Goal: Information Seeking & Learning: Learn about a topic

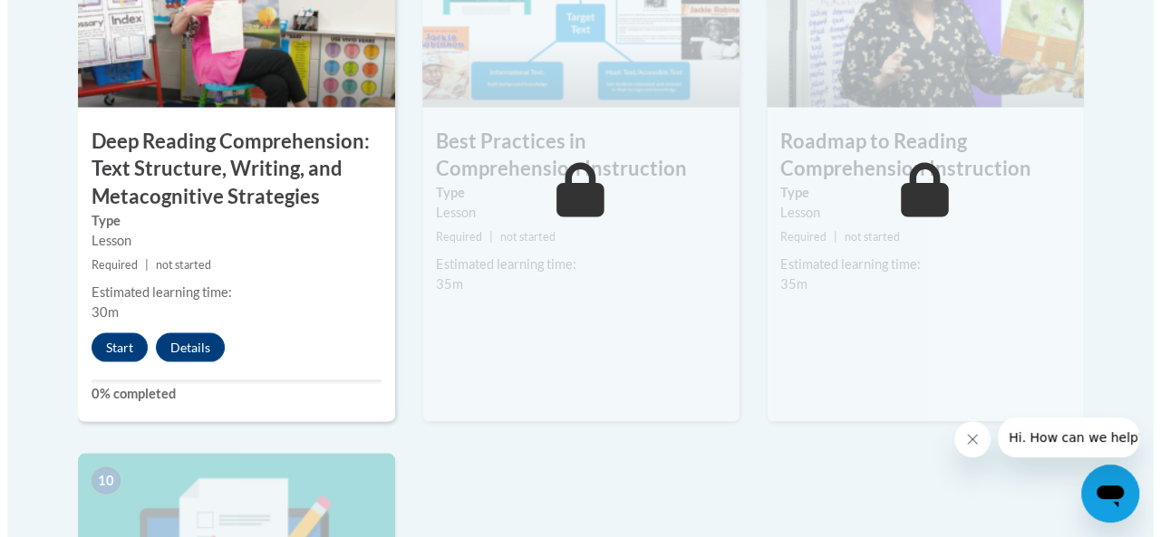
scroll to position [1680, 0]
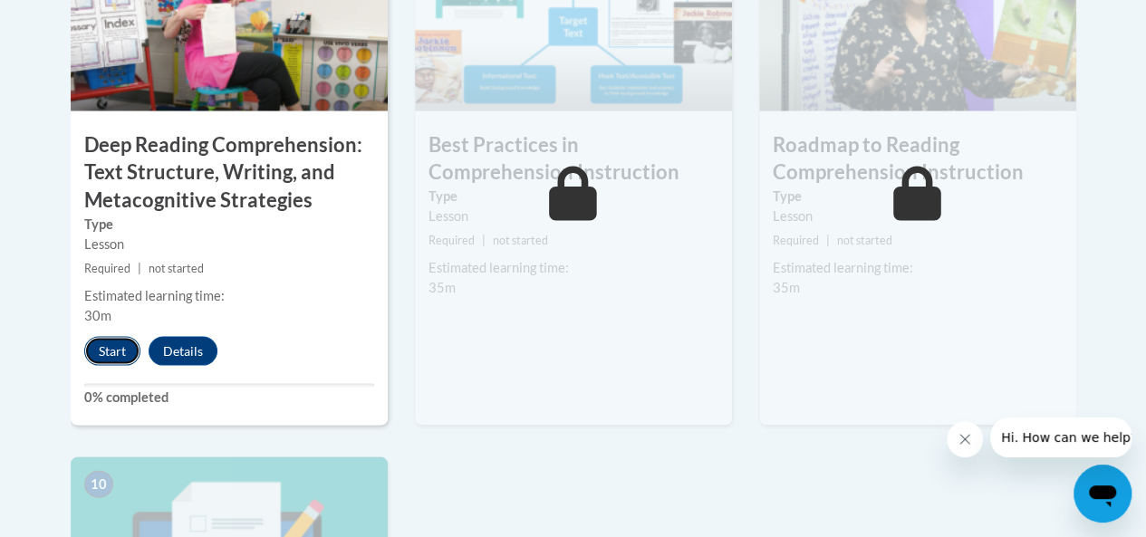
click at [86, 346] on button "Start" at bounding box center [112, 350] width 56 height 29
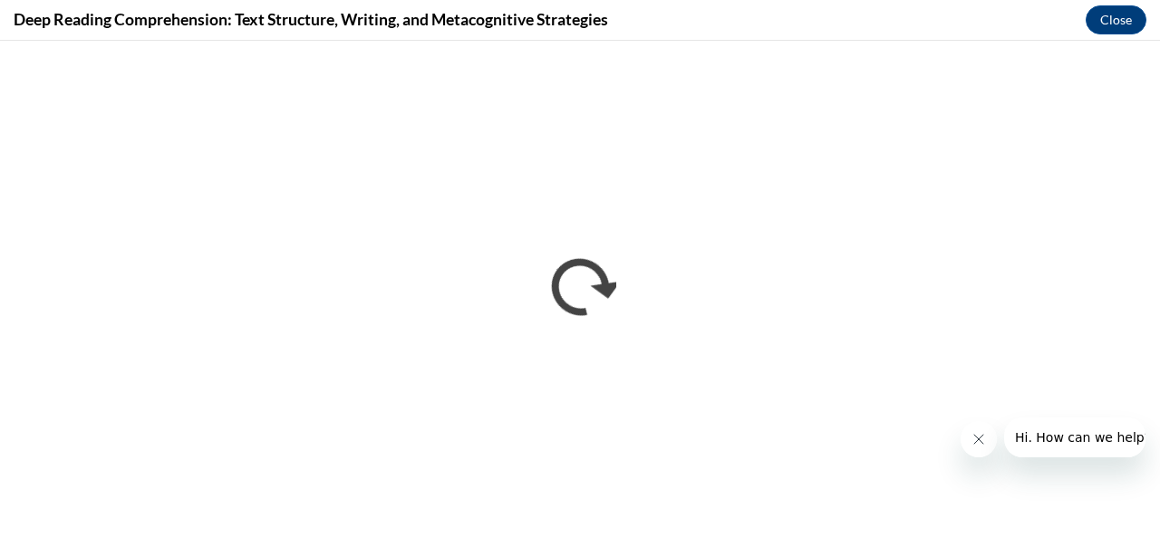
scroll to position [0, 0]
